Goal: Task Accomplishment & Management: Complete application form

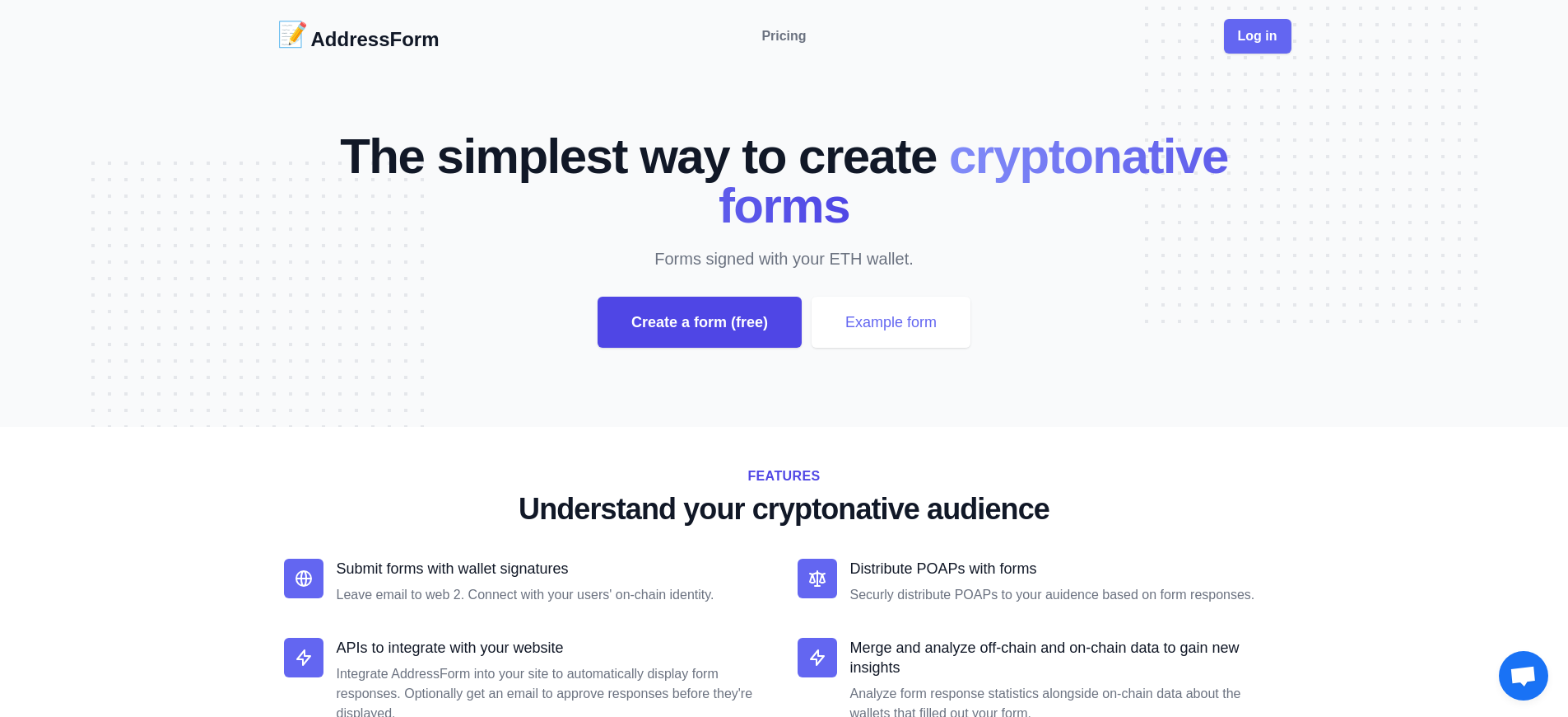
click at [699, 322] on div "Create a form (free)" at bounding box center [699, 321] width 204 height 51
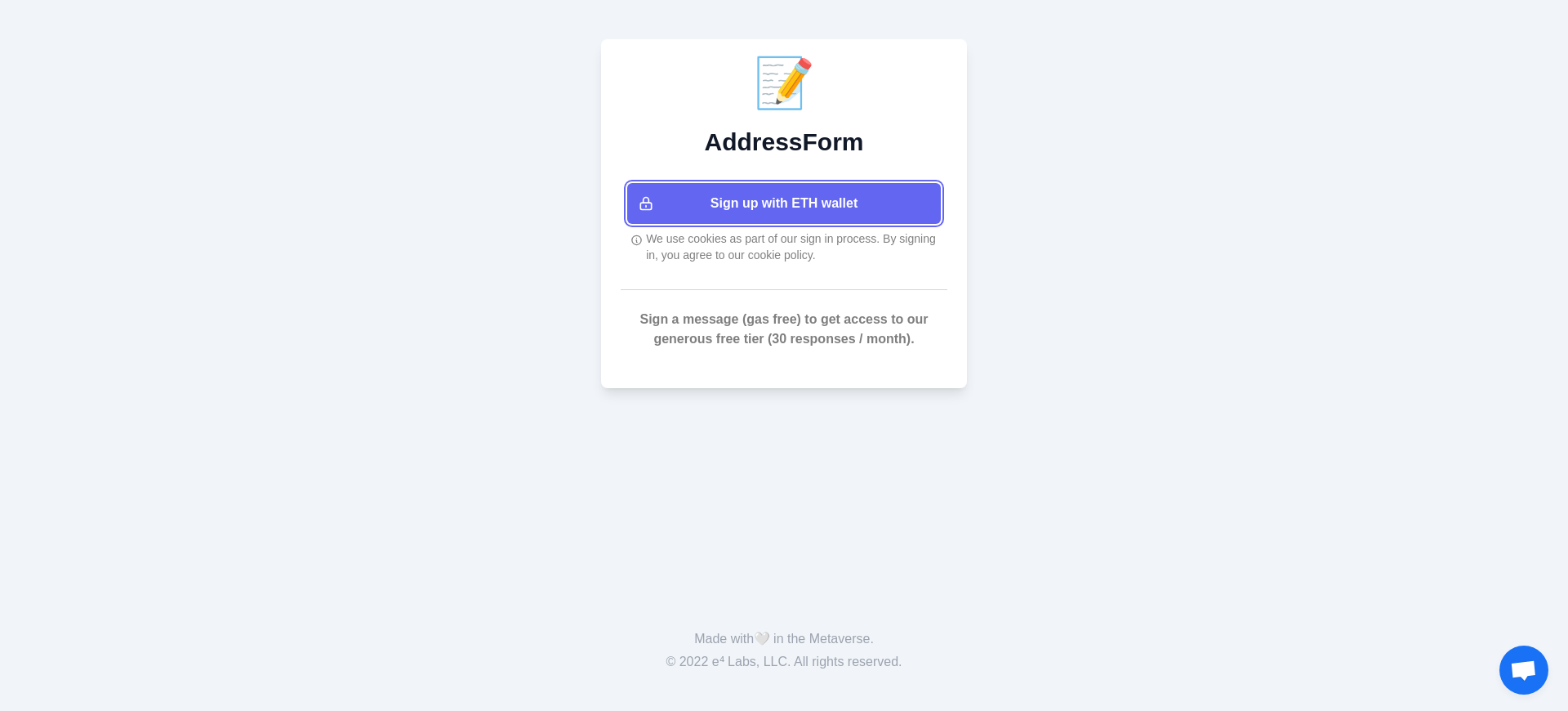
click at [784, 203] on button "Sign up with ETH wallet" at bounding box center [784, 203] width 314 height 41
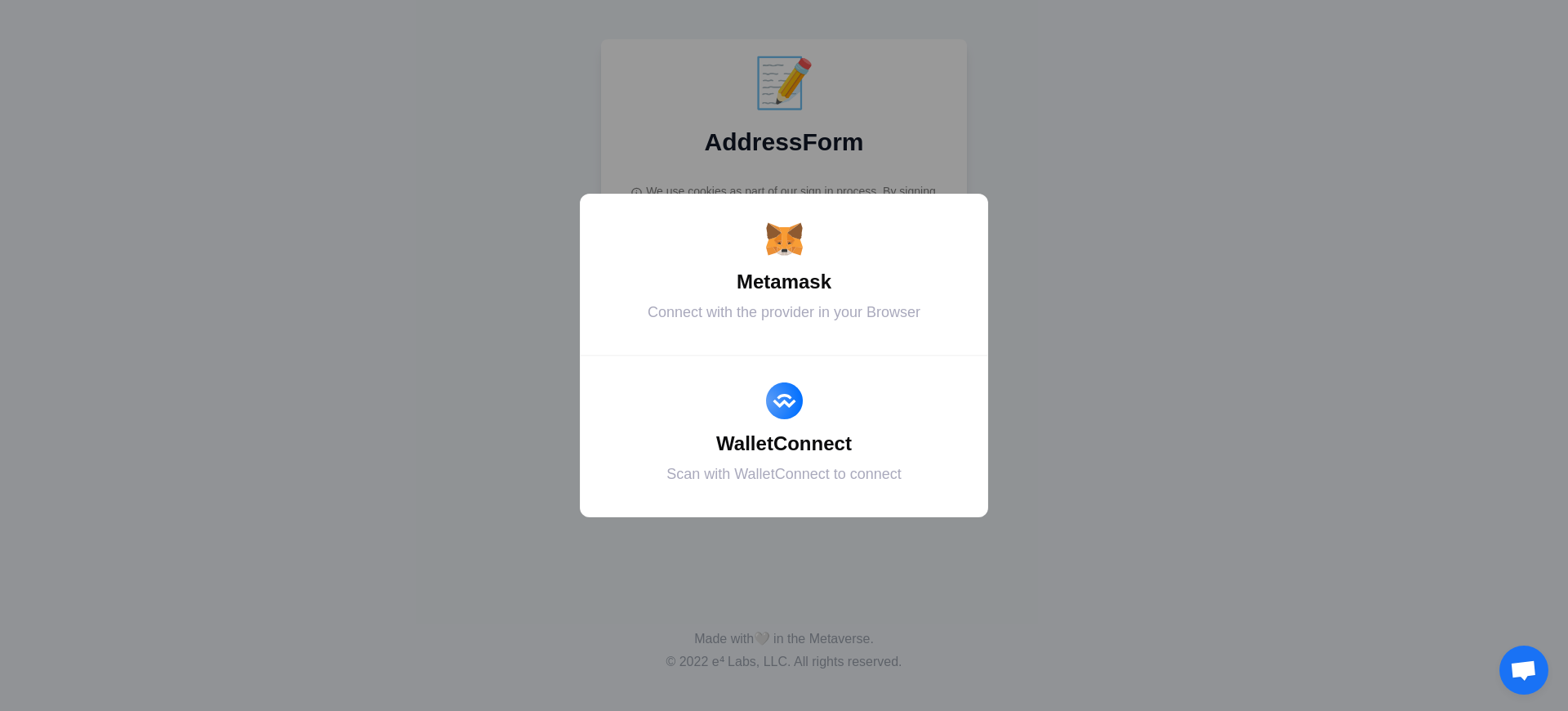
click at [784, 282] on div "Metamask" at bounding box center [784, 282] width 368 height 29
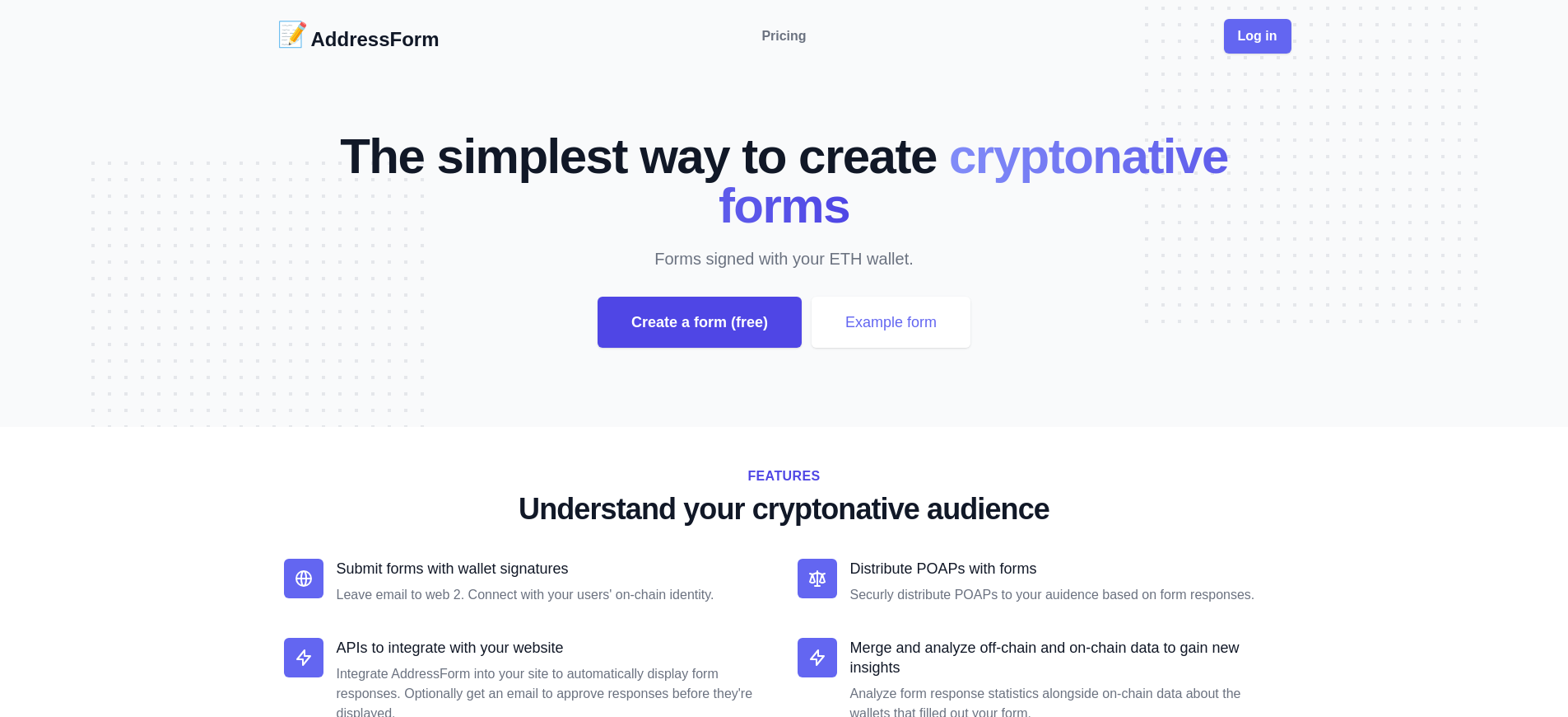
click at [699, 322] on div "Create a form (free)" at bounding box center [699, 321] width 204 height 51
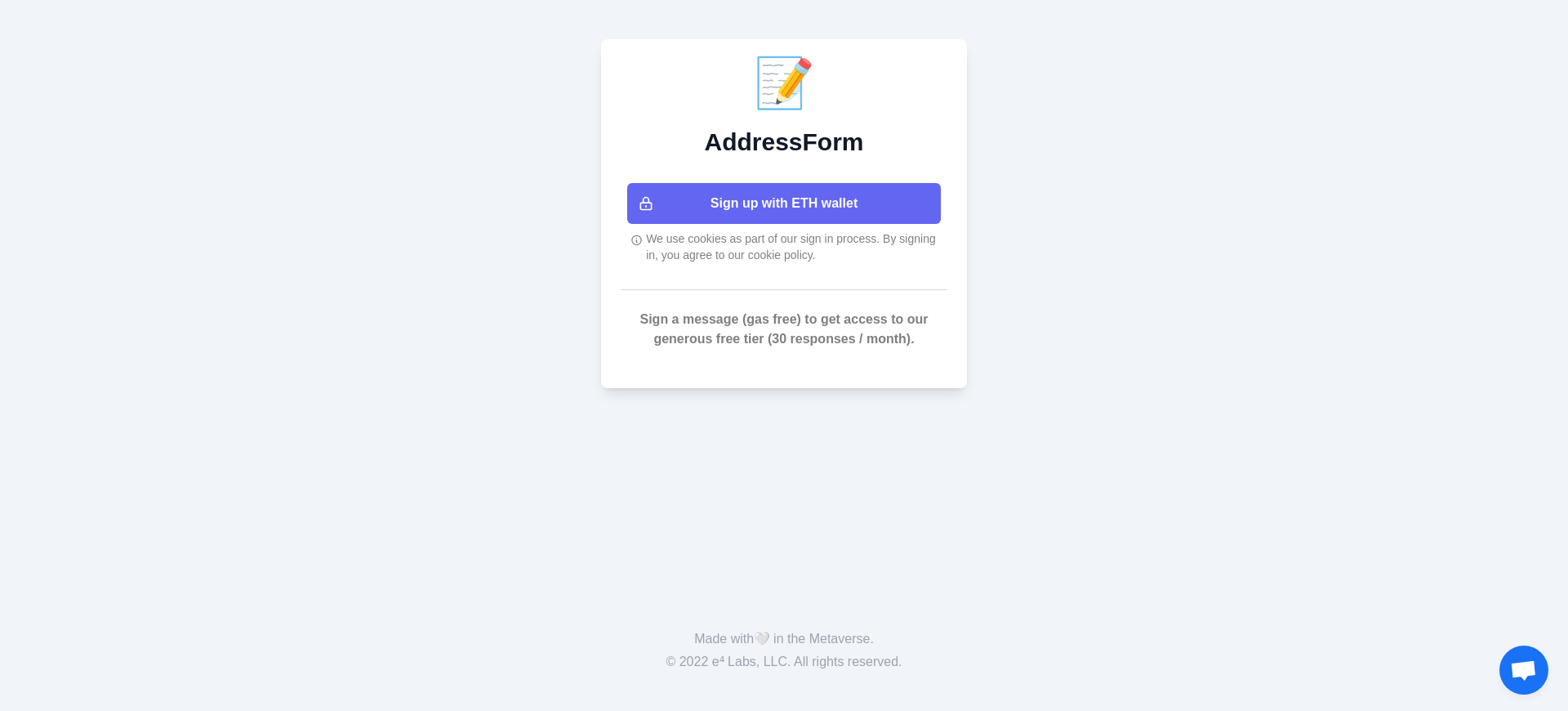
click at [784, 203] on button "Sign up with ETH wallet" at bounding box center [784, 203] width 314 height 41
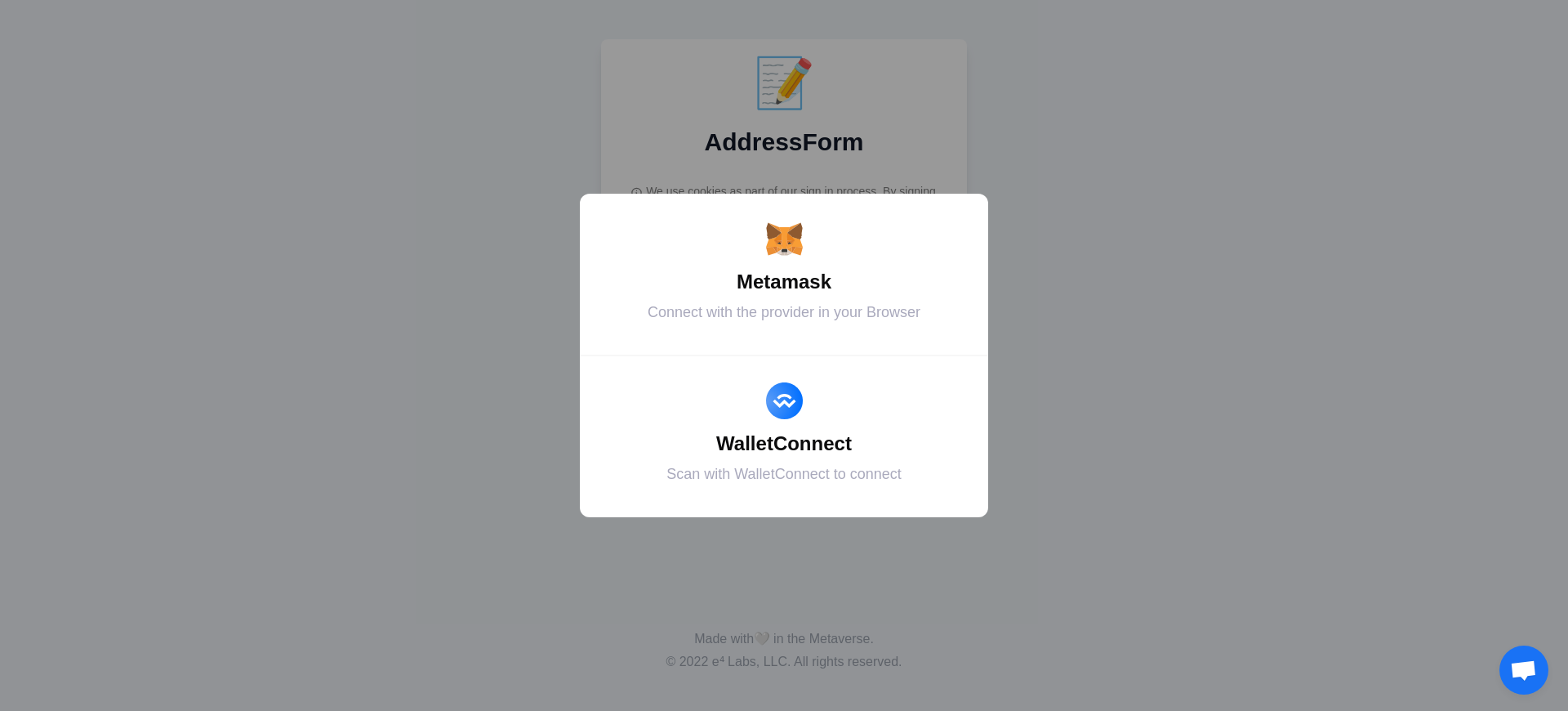
click at [784, 282] on div "Metamask" at bounding box center [784, 282] width 368 height 29
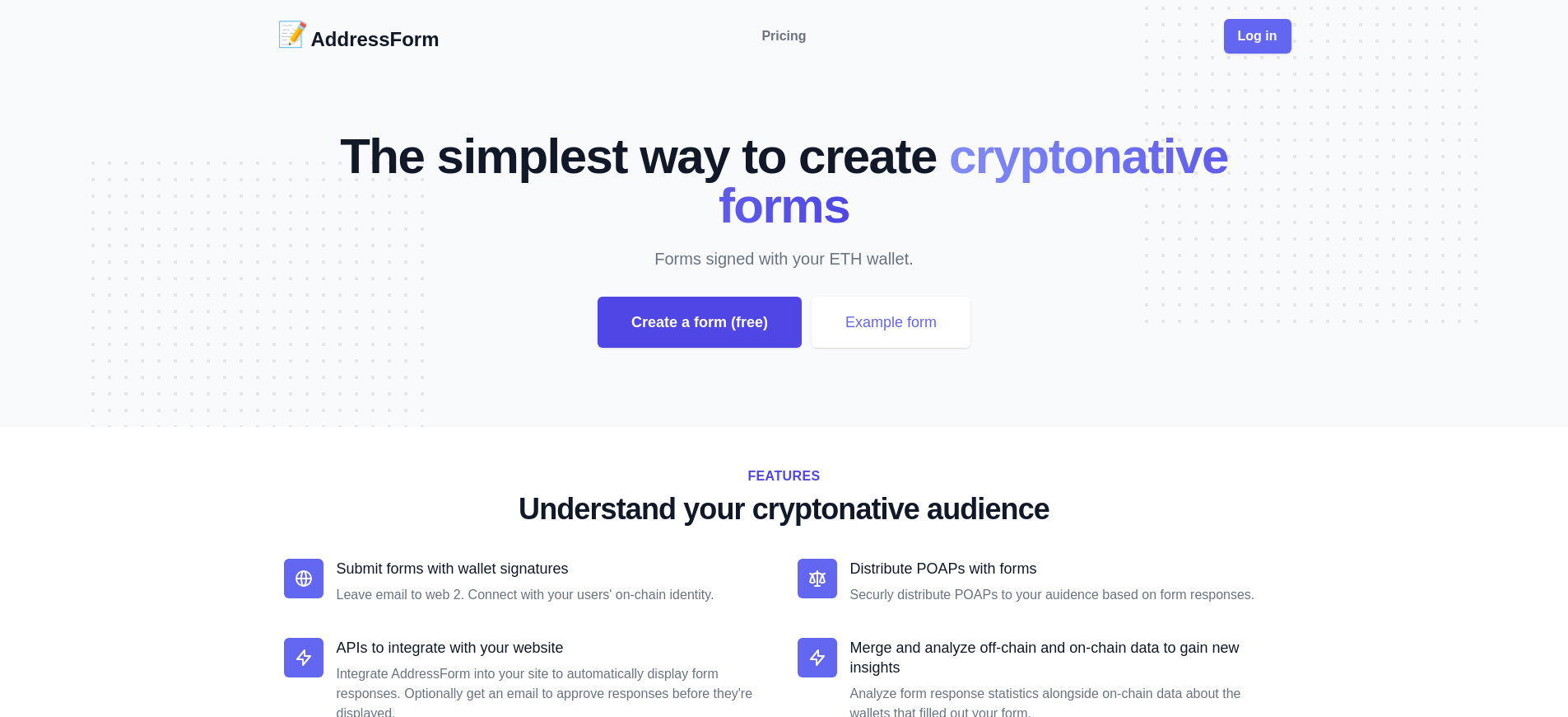
click at [699, 322] on div "Create a form (free)" at bounding box center [699, 321] width 204 height 51
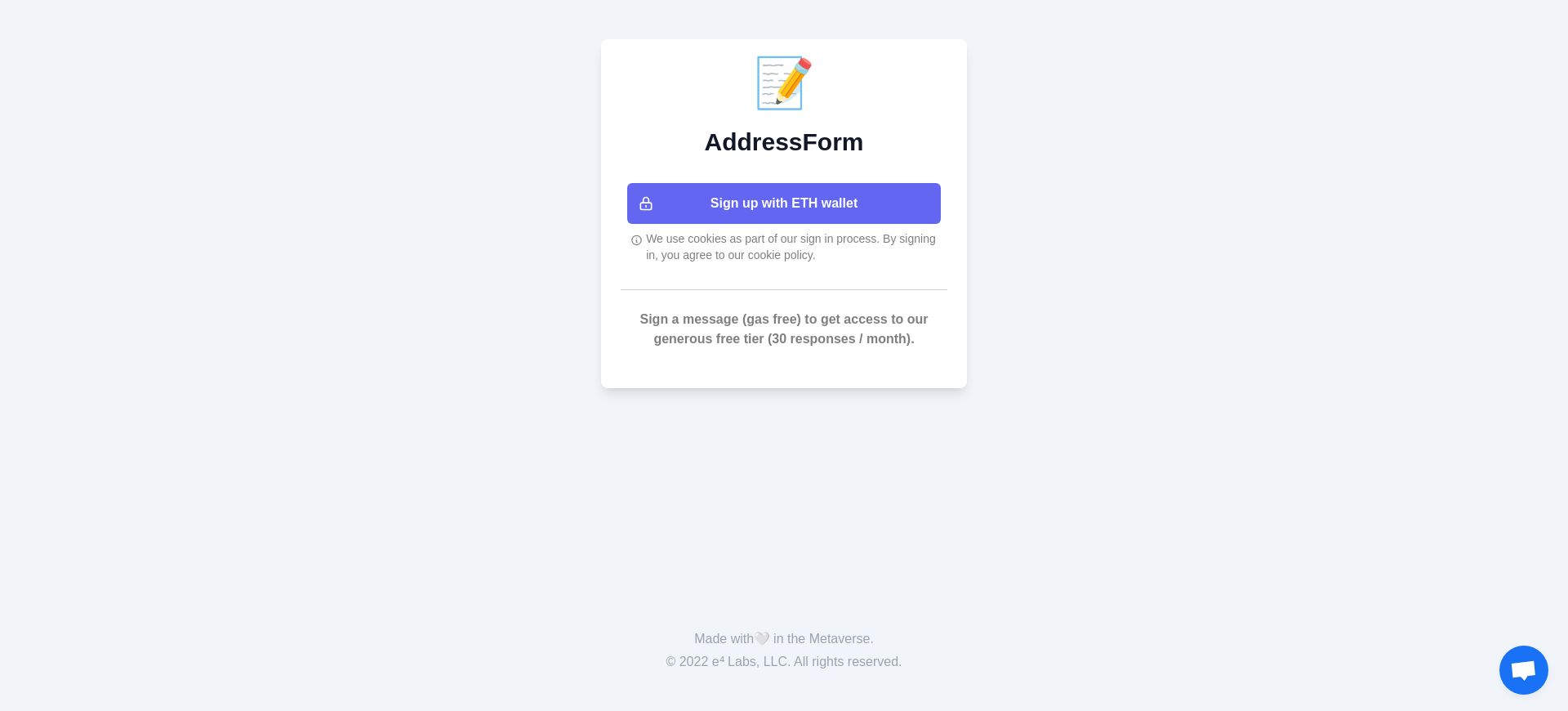
click at [784, 203] on button "Sign up with ETH wallet" at bounding box center [784, 203] width 314 height 41
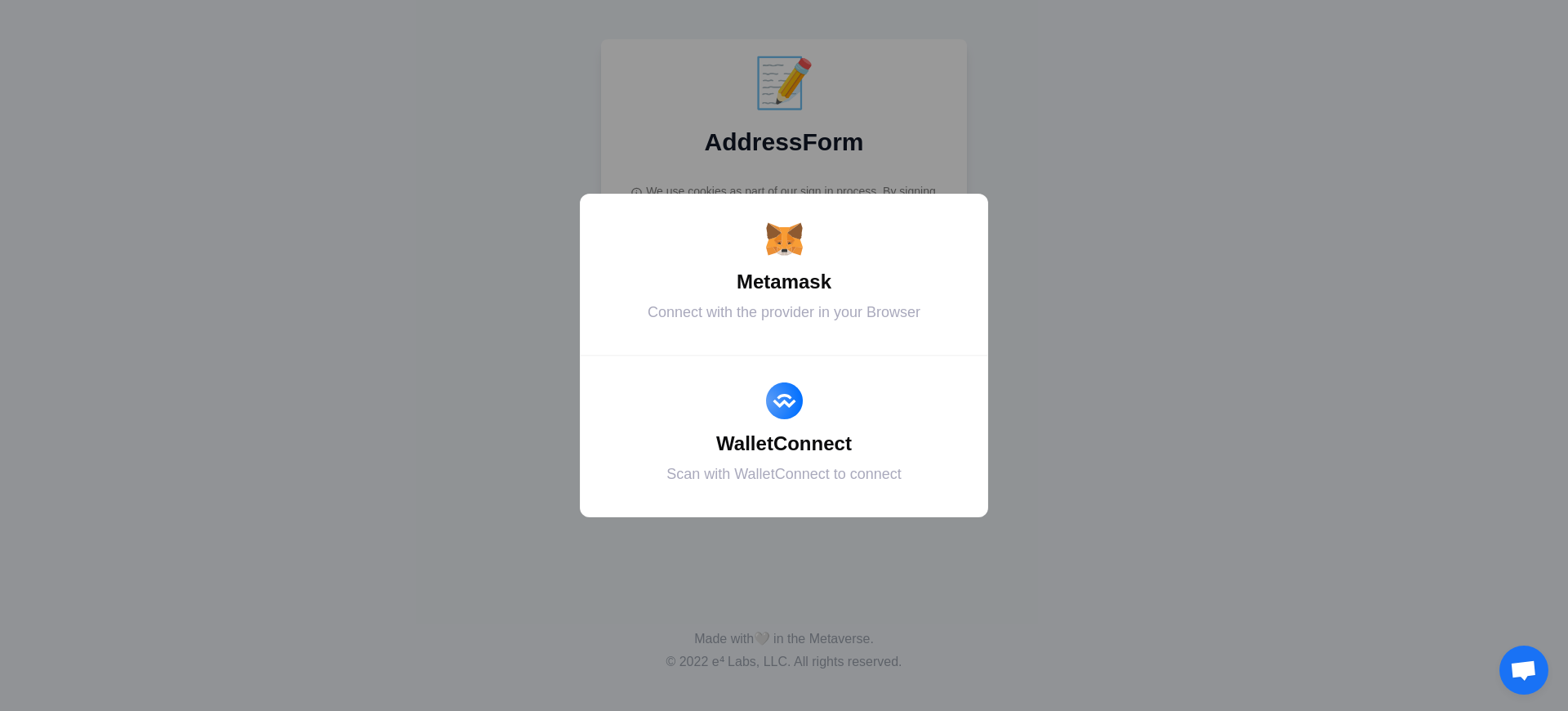
click at [784, 282] on div "Metamask" at bounding box center [784, 282] width 368 height 29
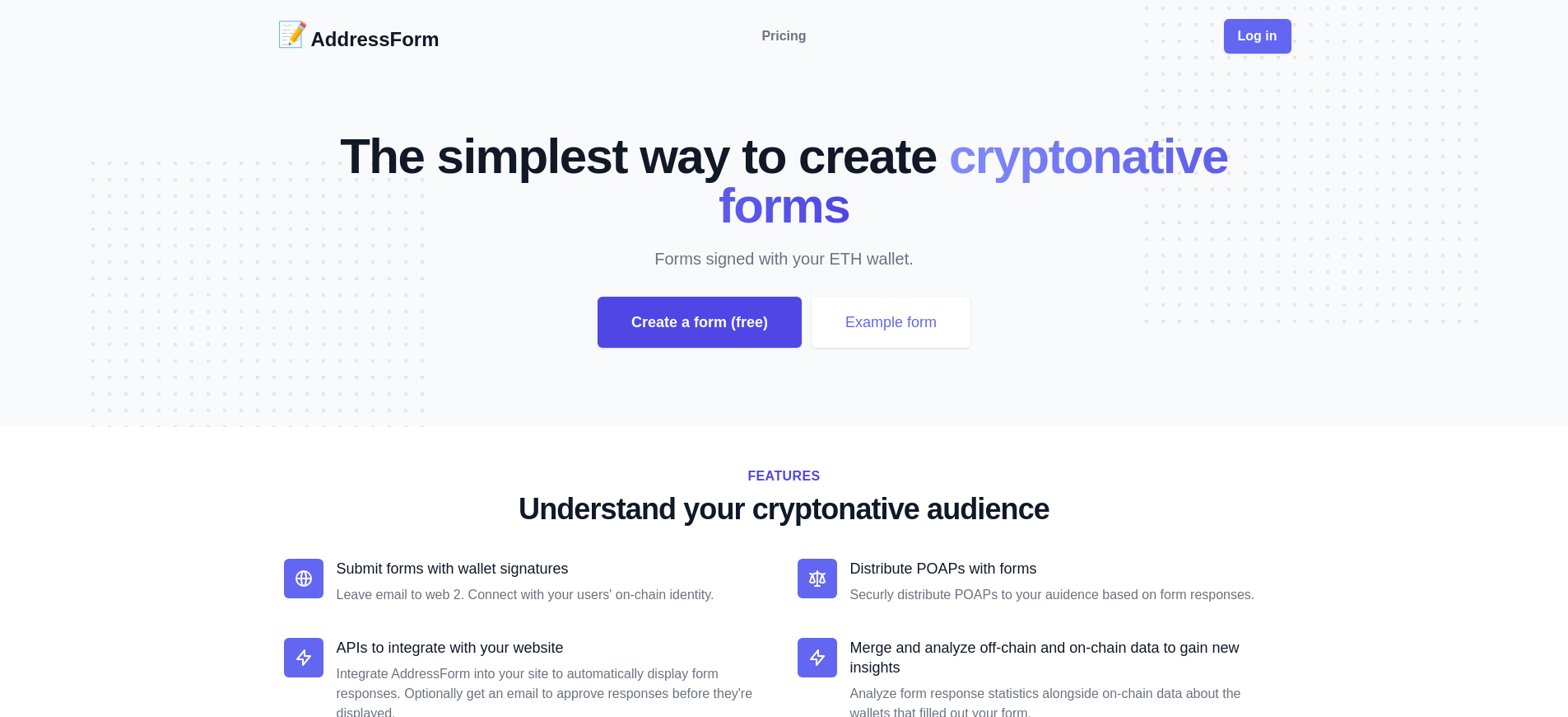
click at [699, 322] on div "Create a form (free)" at bounding box center [699, 321] width 204 height 51
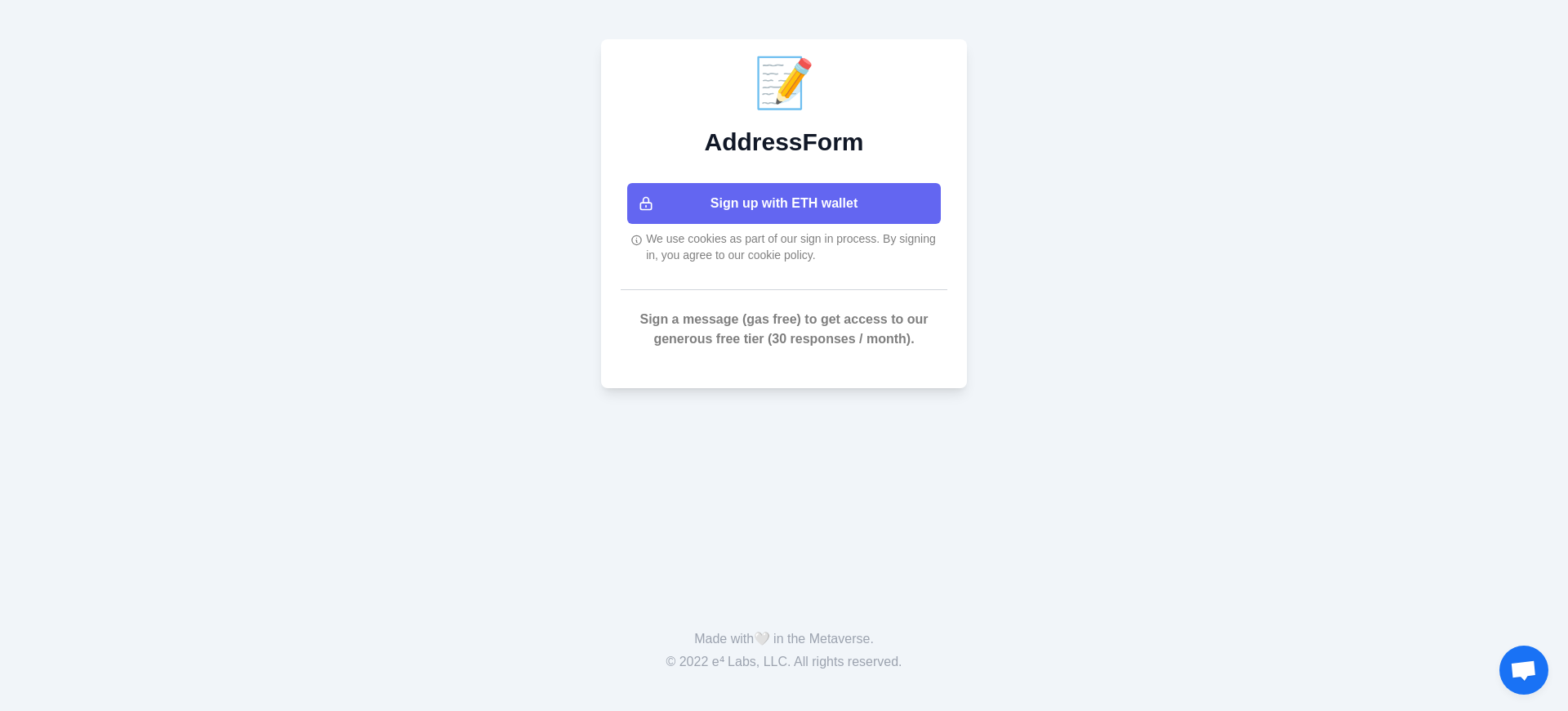
click at [784, 203] on button "Sign up with ETH wallet" at bounding box center [784, 203] width 314 height 41
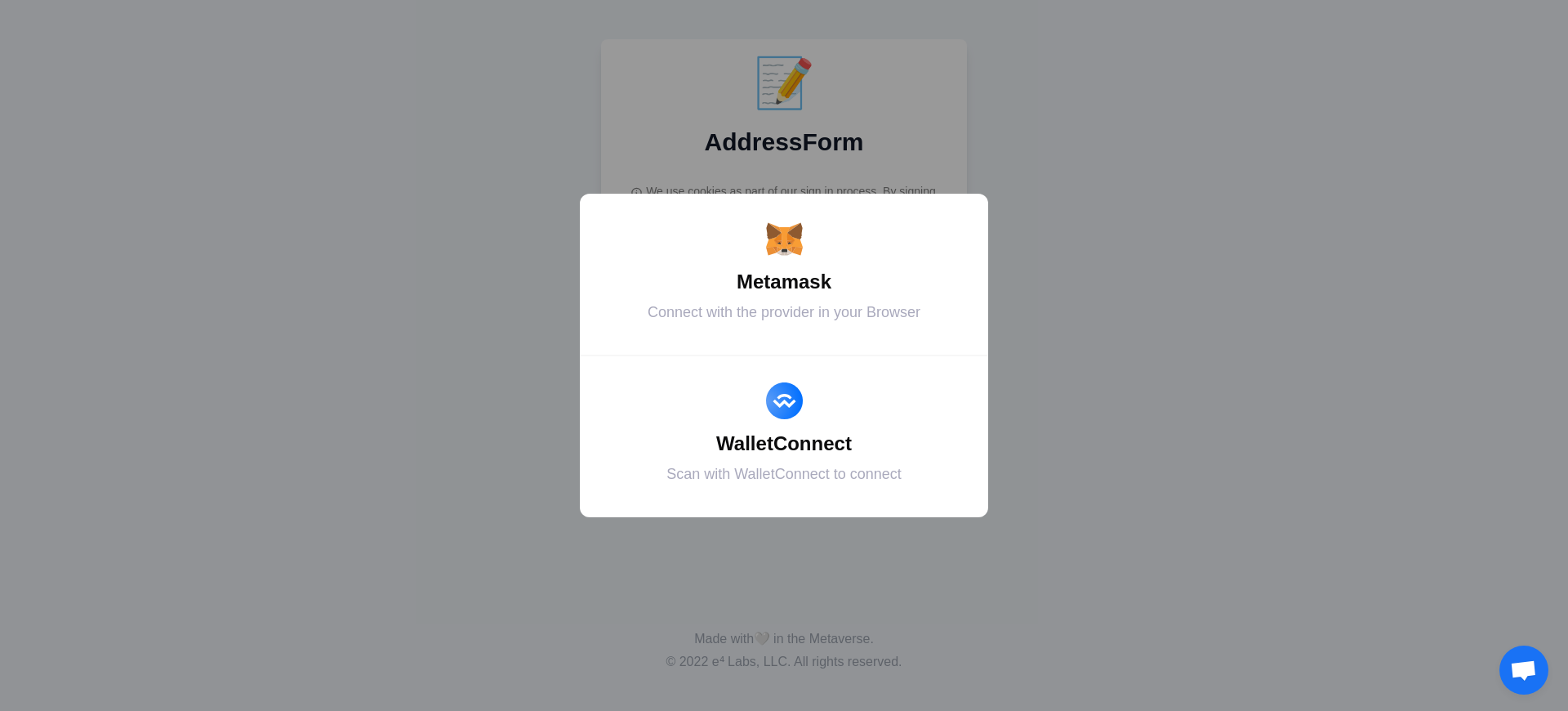
click at [784, 282] on div "Metamask" at bounding box center [784, 282] width 368 height 29
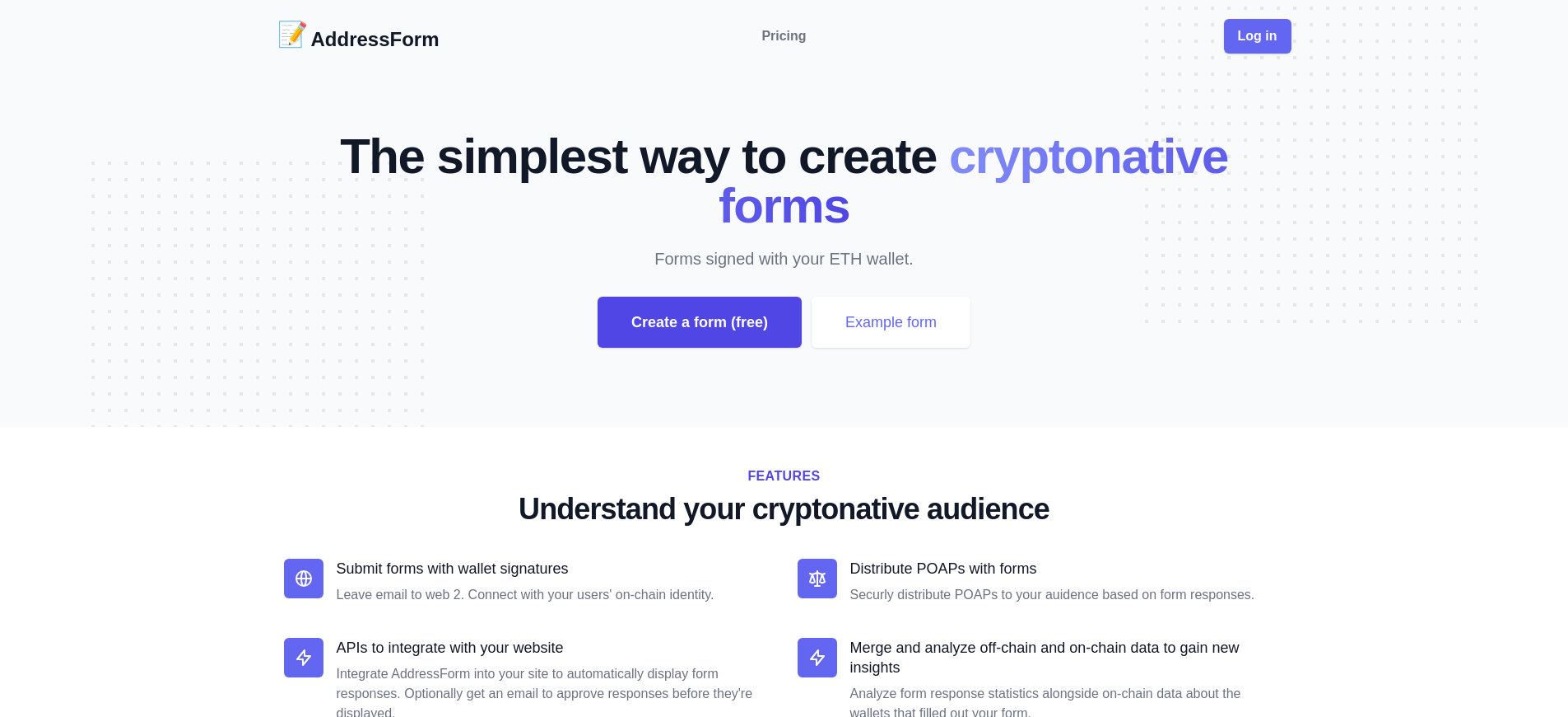
click at [699, 322] on div "Create a form (free)" at bounding box center [699, 321] width 204 height 51
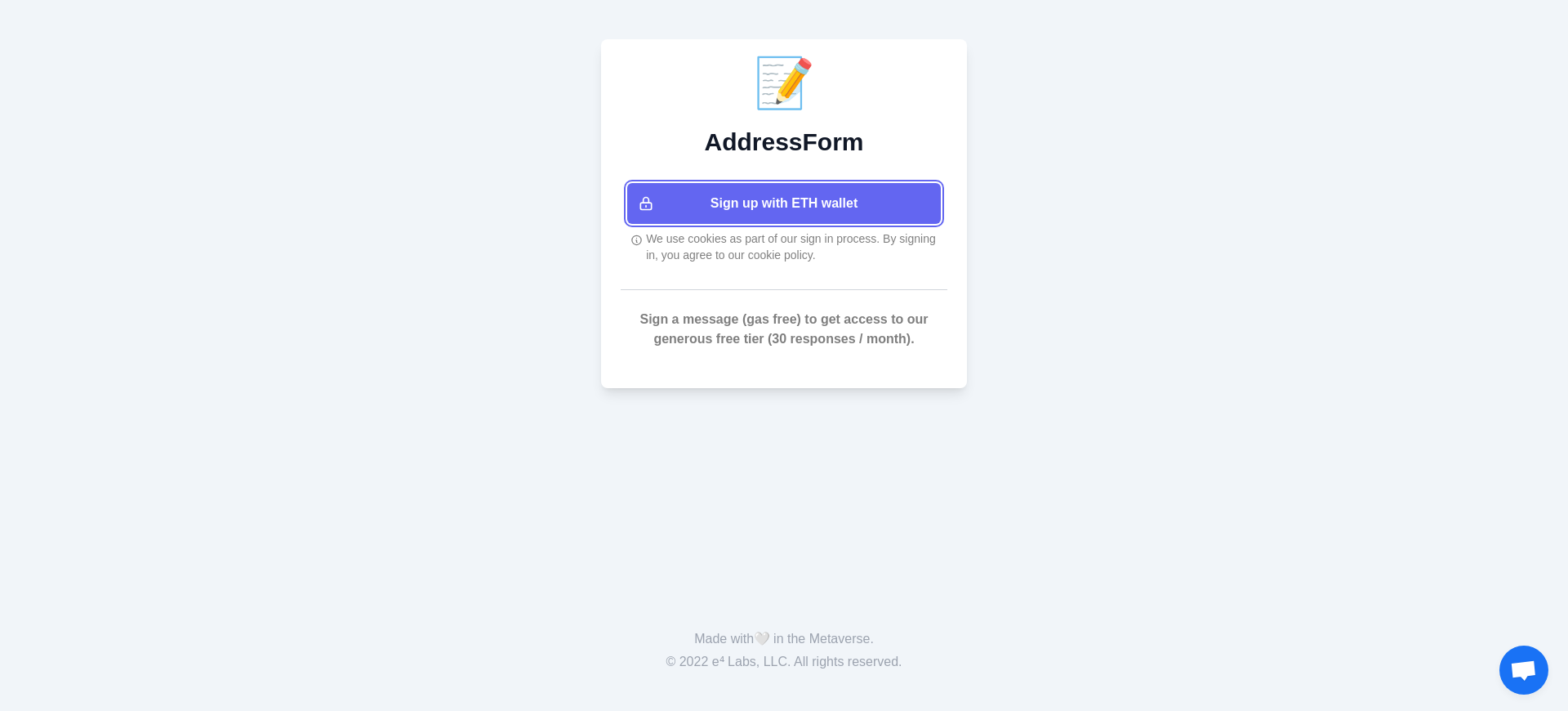
click at [784, 203] on button "Sign up with ETH wallet" at bounding box center [784, 203] width 314 height 41
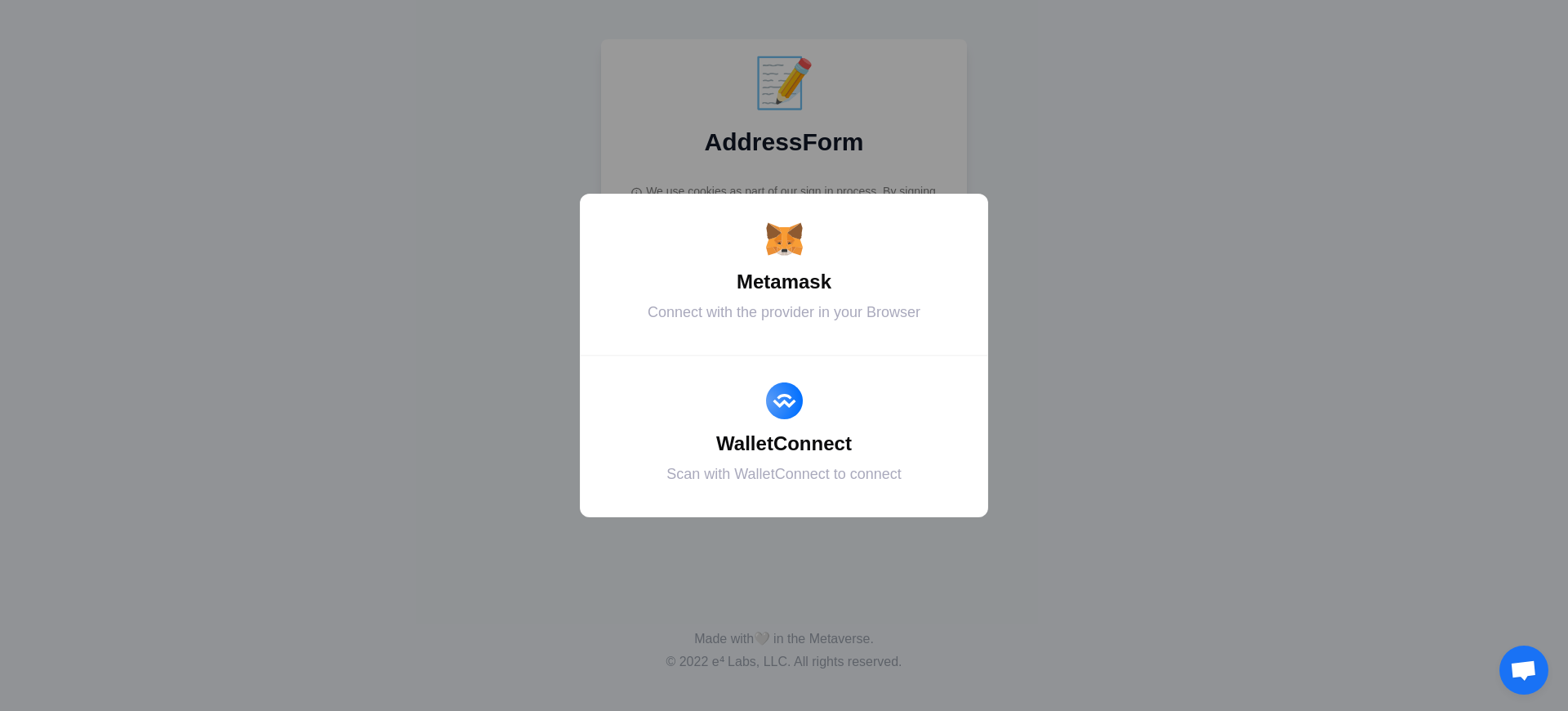
click at [784, 282] on div "Metamask" at bounding box center [784, 282] width 368 height 29
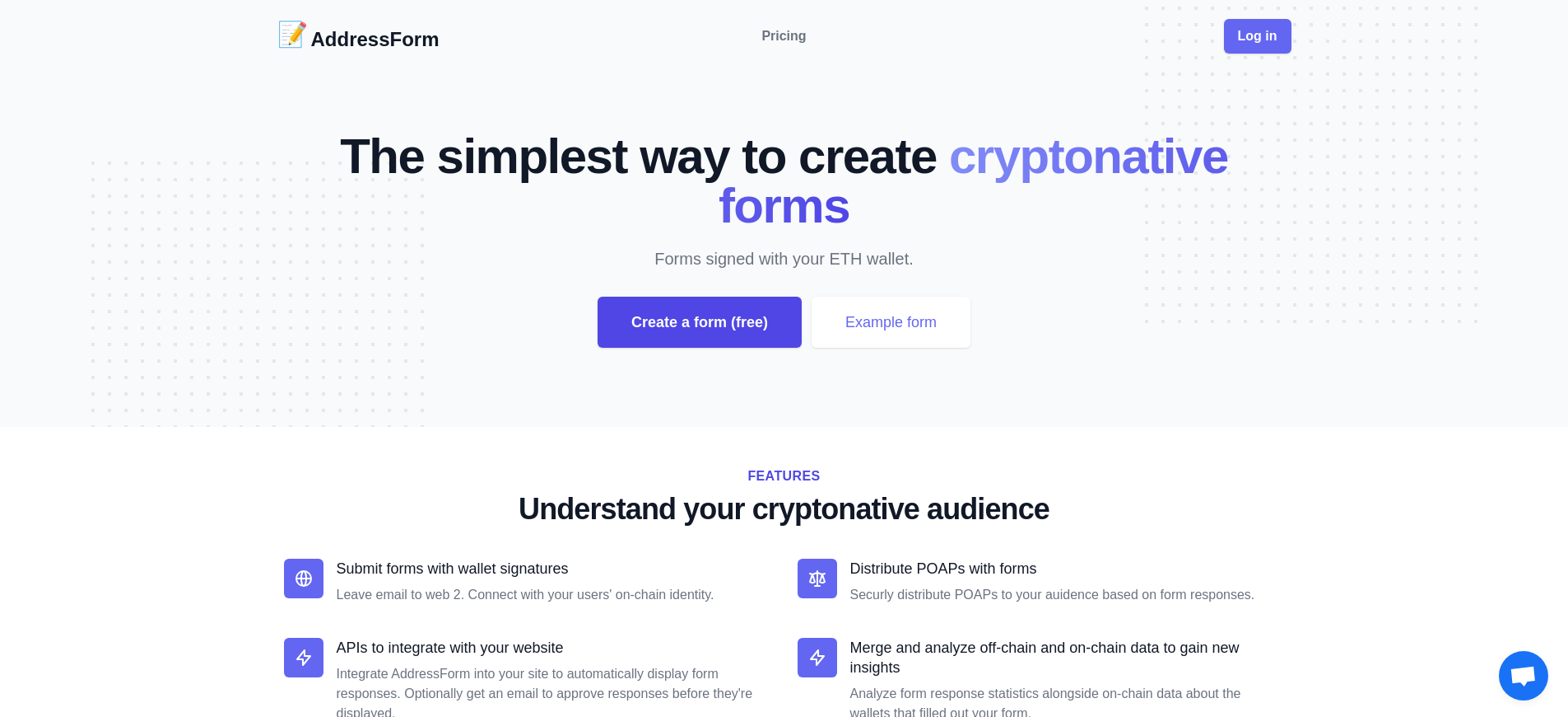
click at [699, 322] on div "Create a form (free)" at bounding box center [699, 321] width 204 height 51
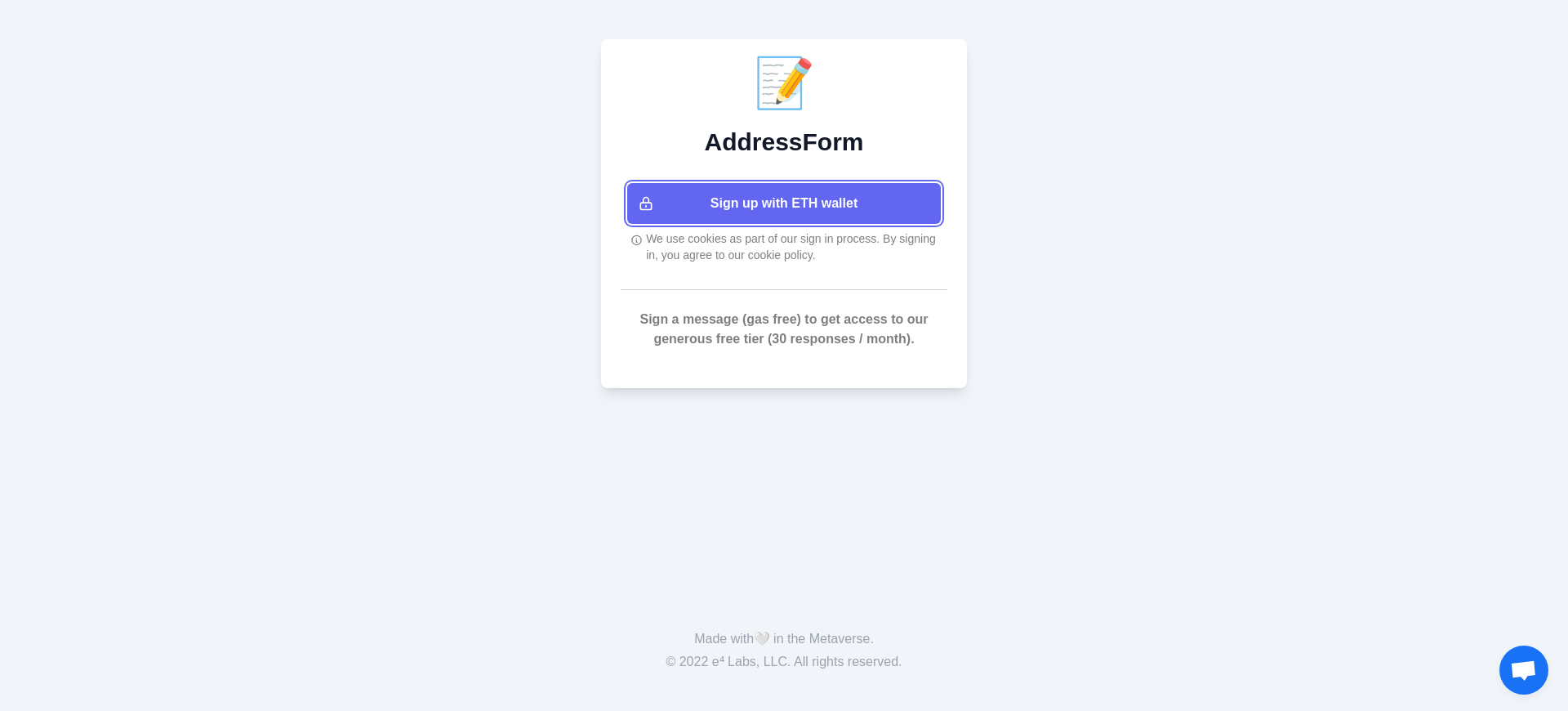
click at [784, 203] on button "Sign up with ETH wallet" at bounding box center [784, 203] width 314 height 41
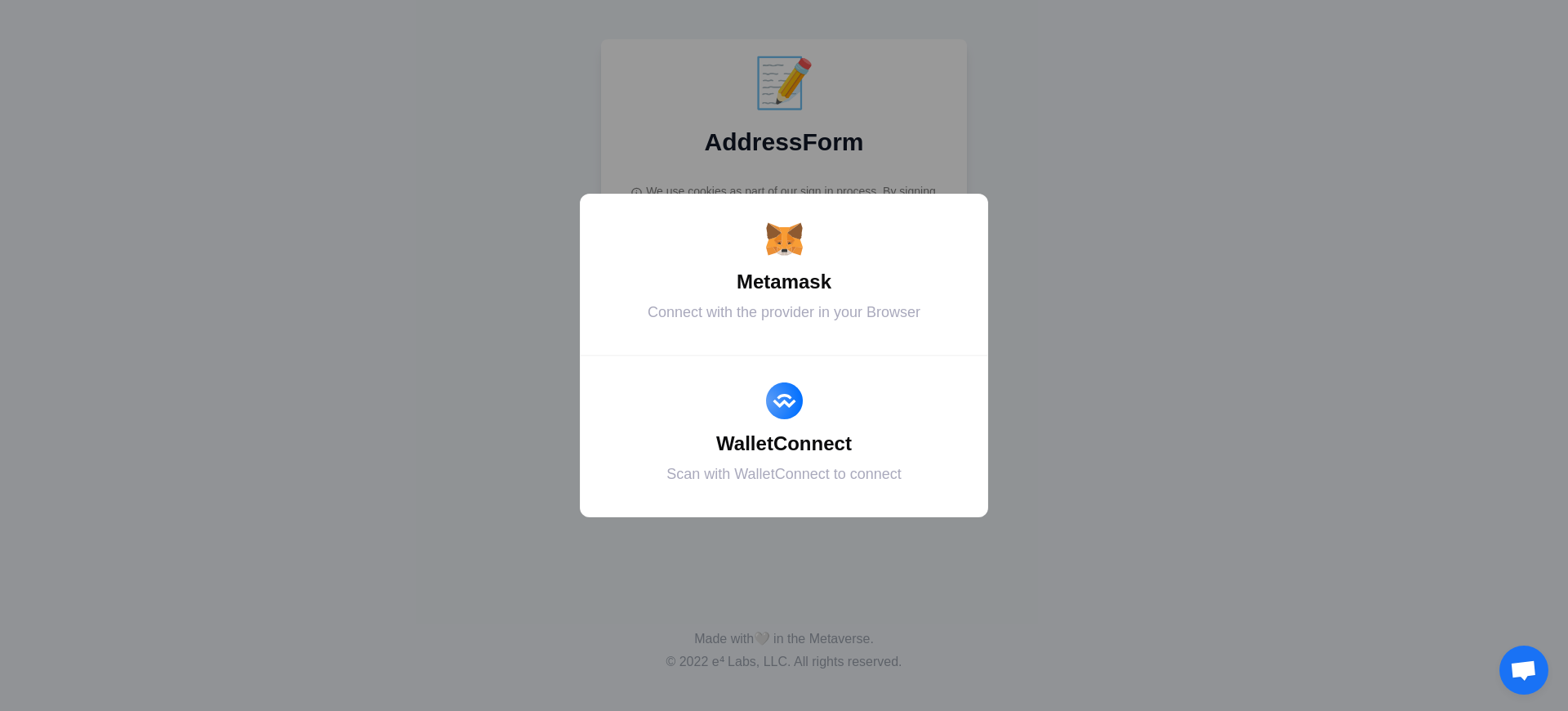
click at [784, 282] on div "Metamask" at bounding box center [784, 282] width 368 height 29
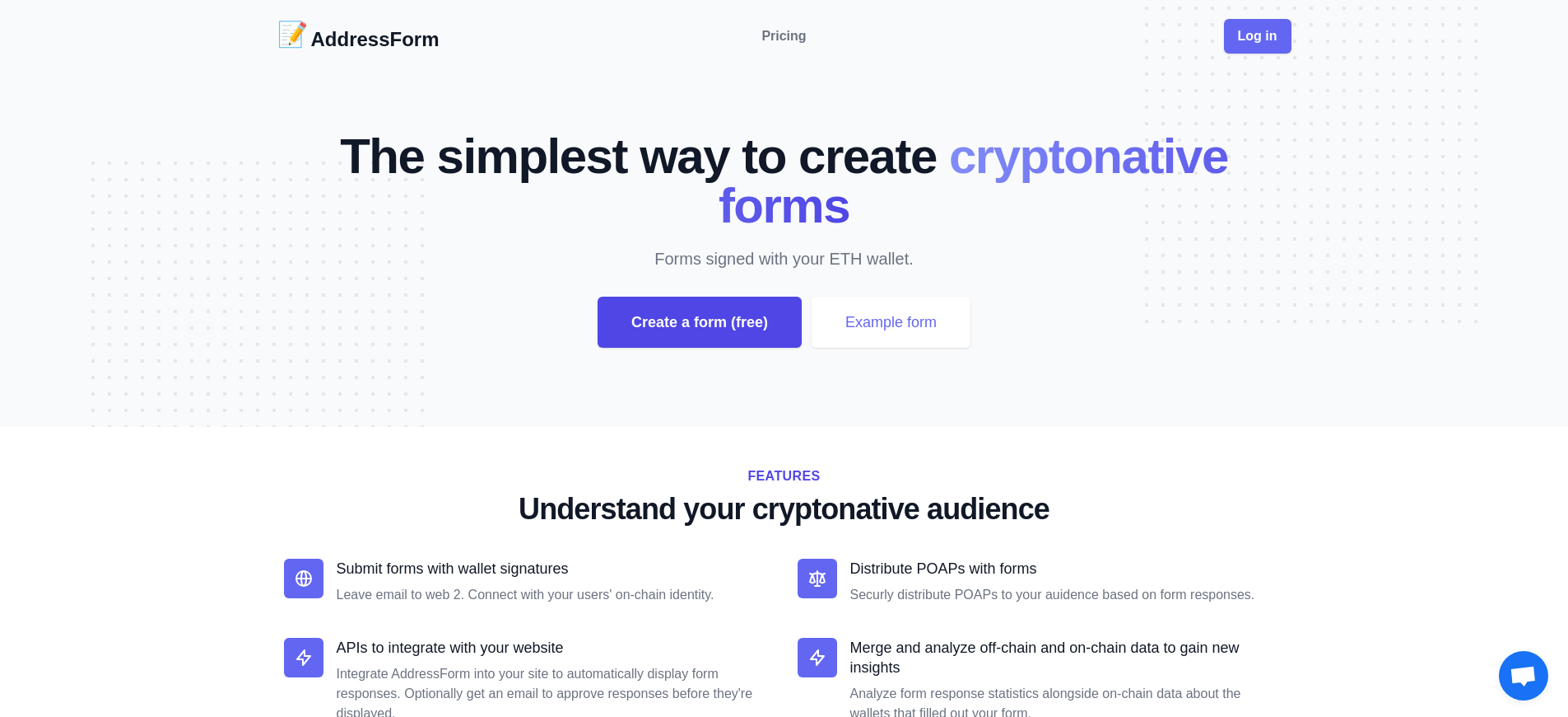
click at [699, 322] on div "Create a form (free)" at bounding box center [699, 321] width 204 height 51
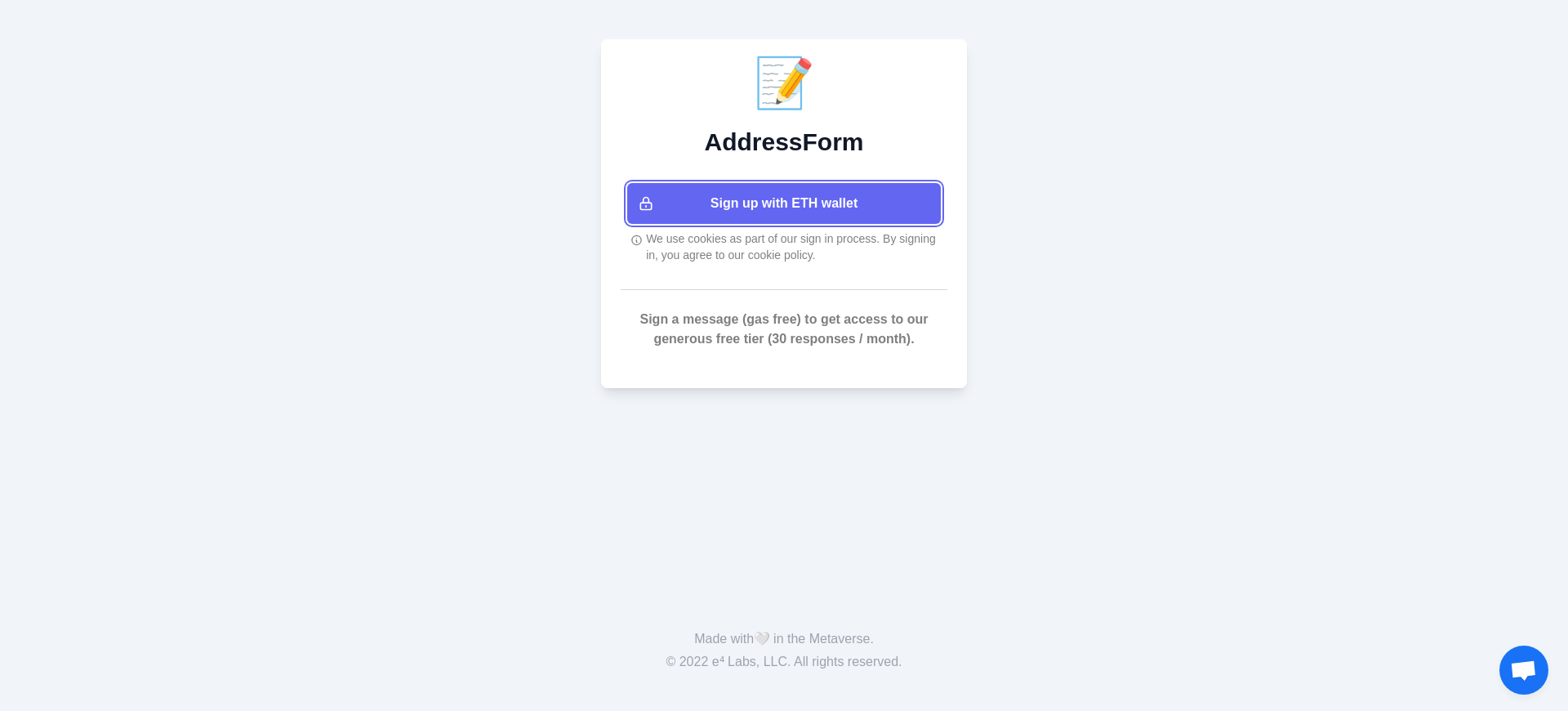
click at [784, 203] on button "Sign up with ETH wallet" at bounding box center [784, 203] width 314 height 41
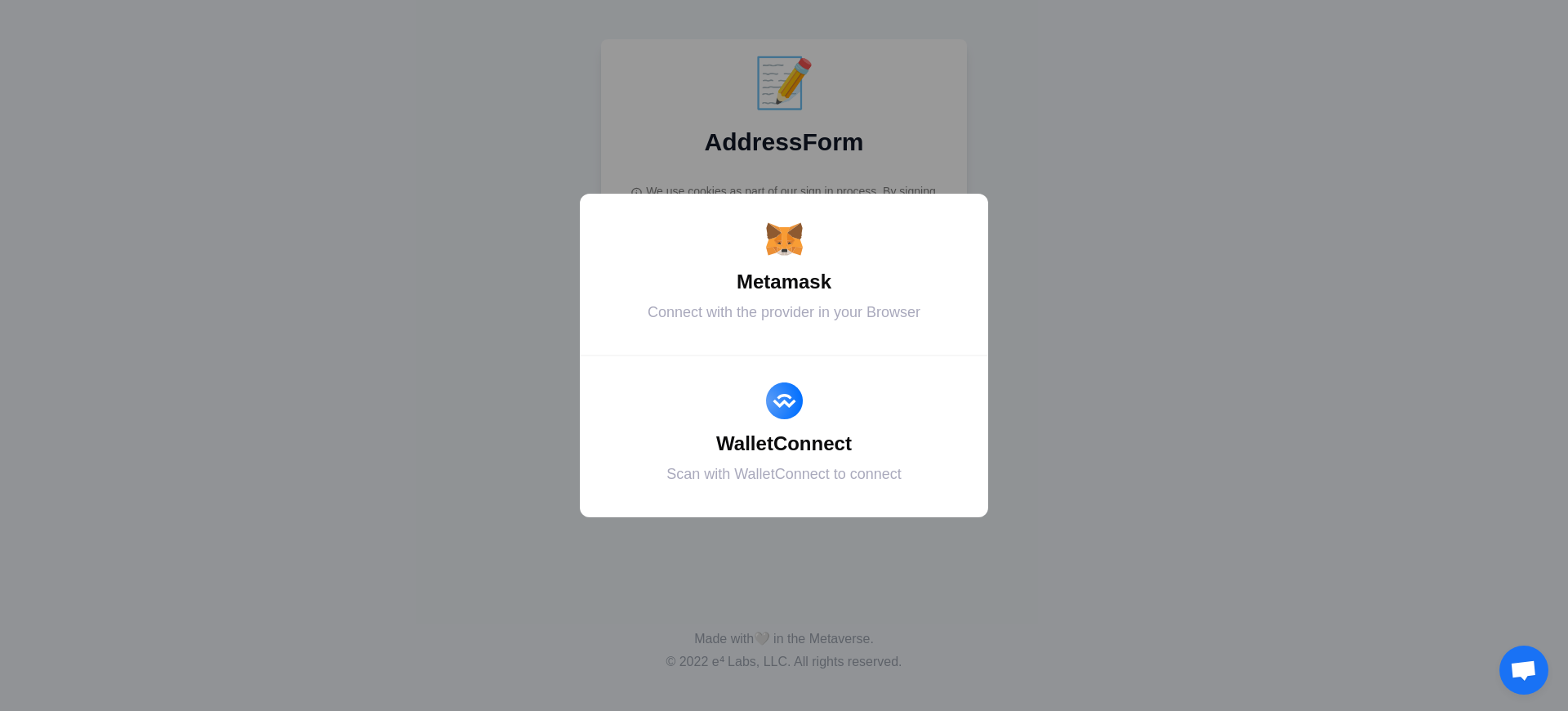
click at [784, 282] on div "Metamask" at bounding box center [784, 282] width 368 height 29
